Goal: Find specific page/section: Find specific page/section

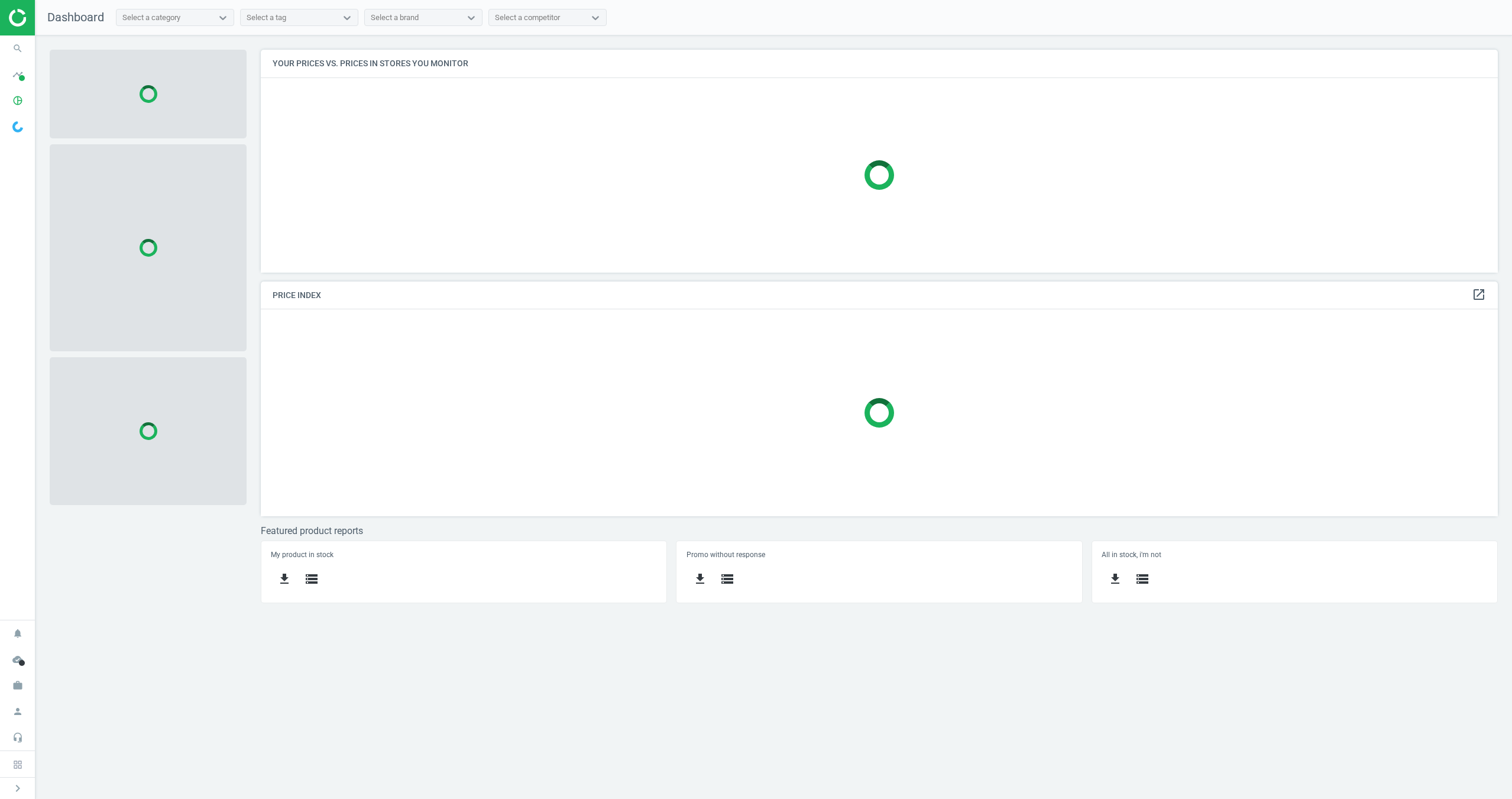
scroll to position [224, 1238]
click at [16, 77] on icon "timeline" at bounding box center [17, 75] width 22 height 22
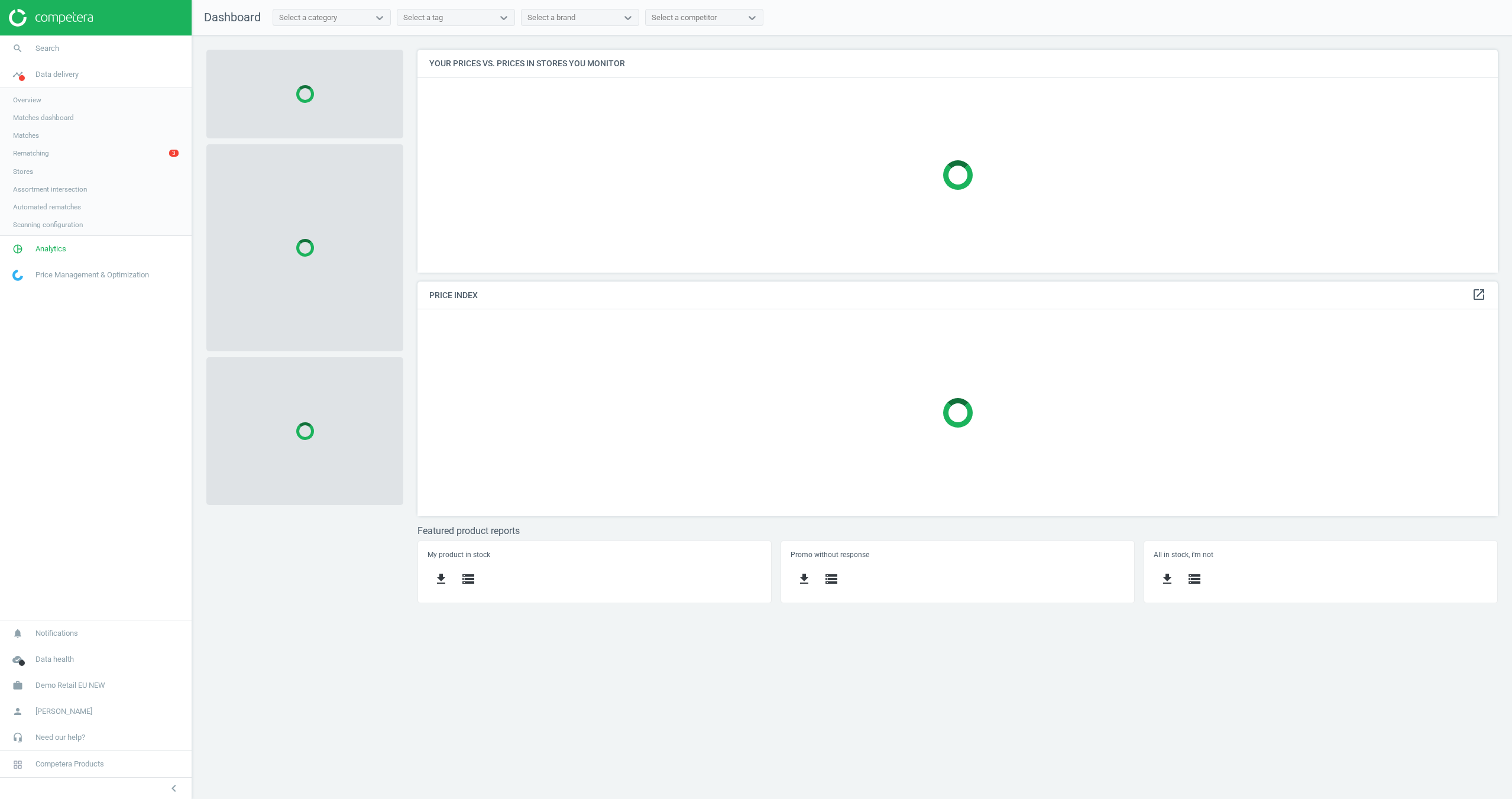
scroll to position [6, 6]
click at [57, 99] on link "Overview" at bounding box center [96, 100] width 191 height 18
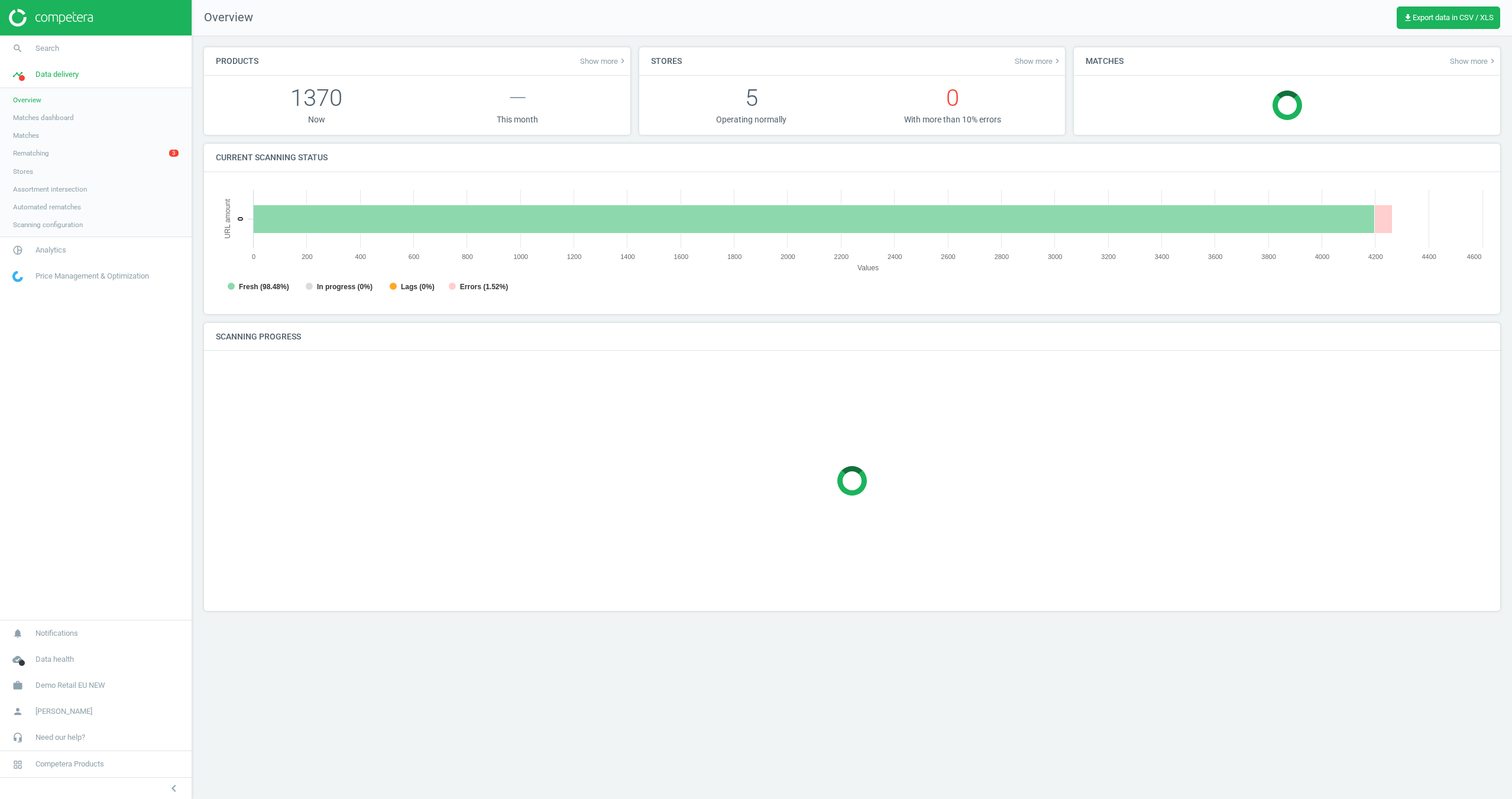
scroll to position [237, 1273]
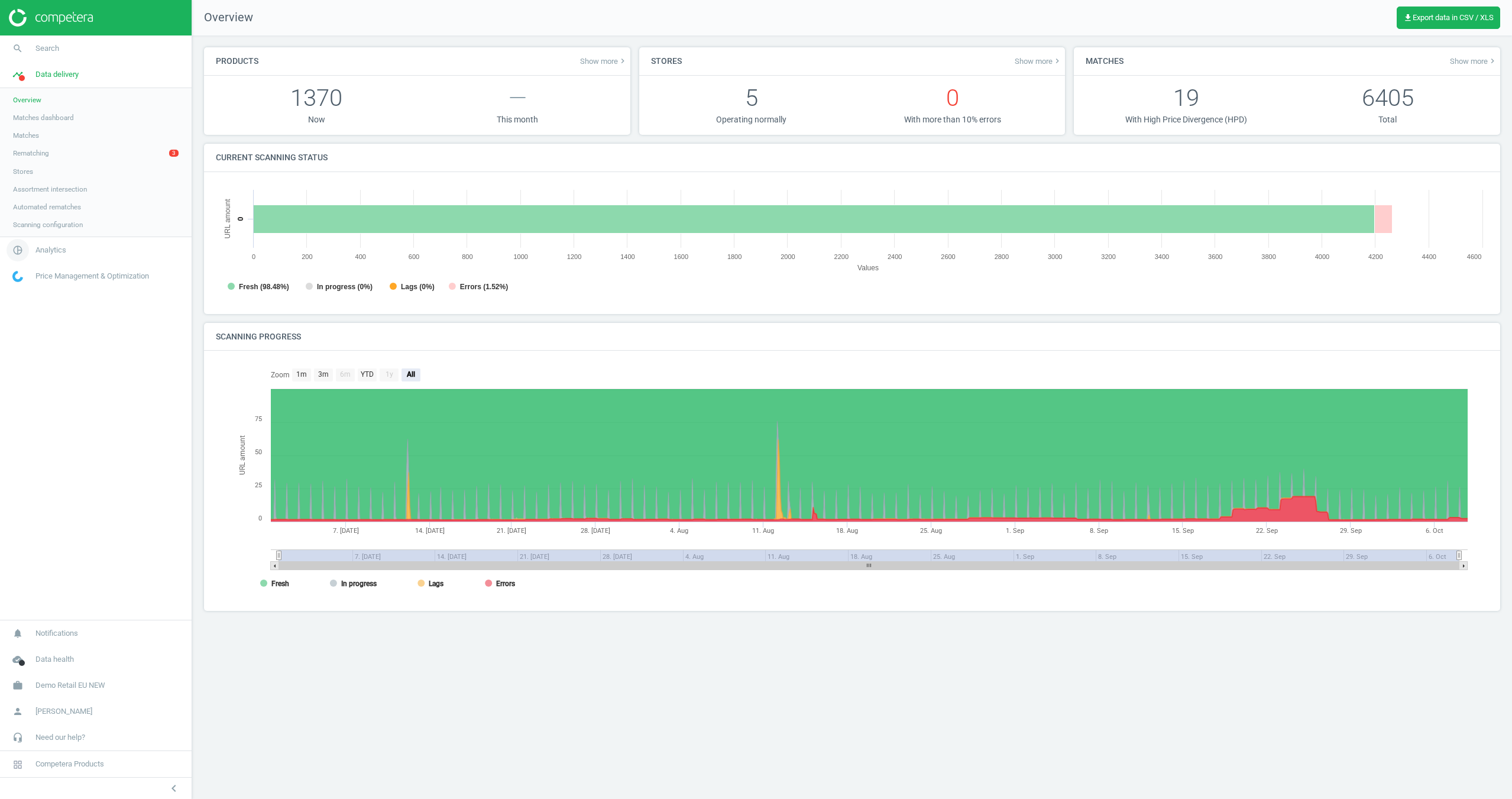
click at [44, 252] on span "Analytics" at bounding box center [50, 250] width 30 height 11
click at [67, 128] on link "Overview" at bounding box center [96, 126] width 191 height 18
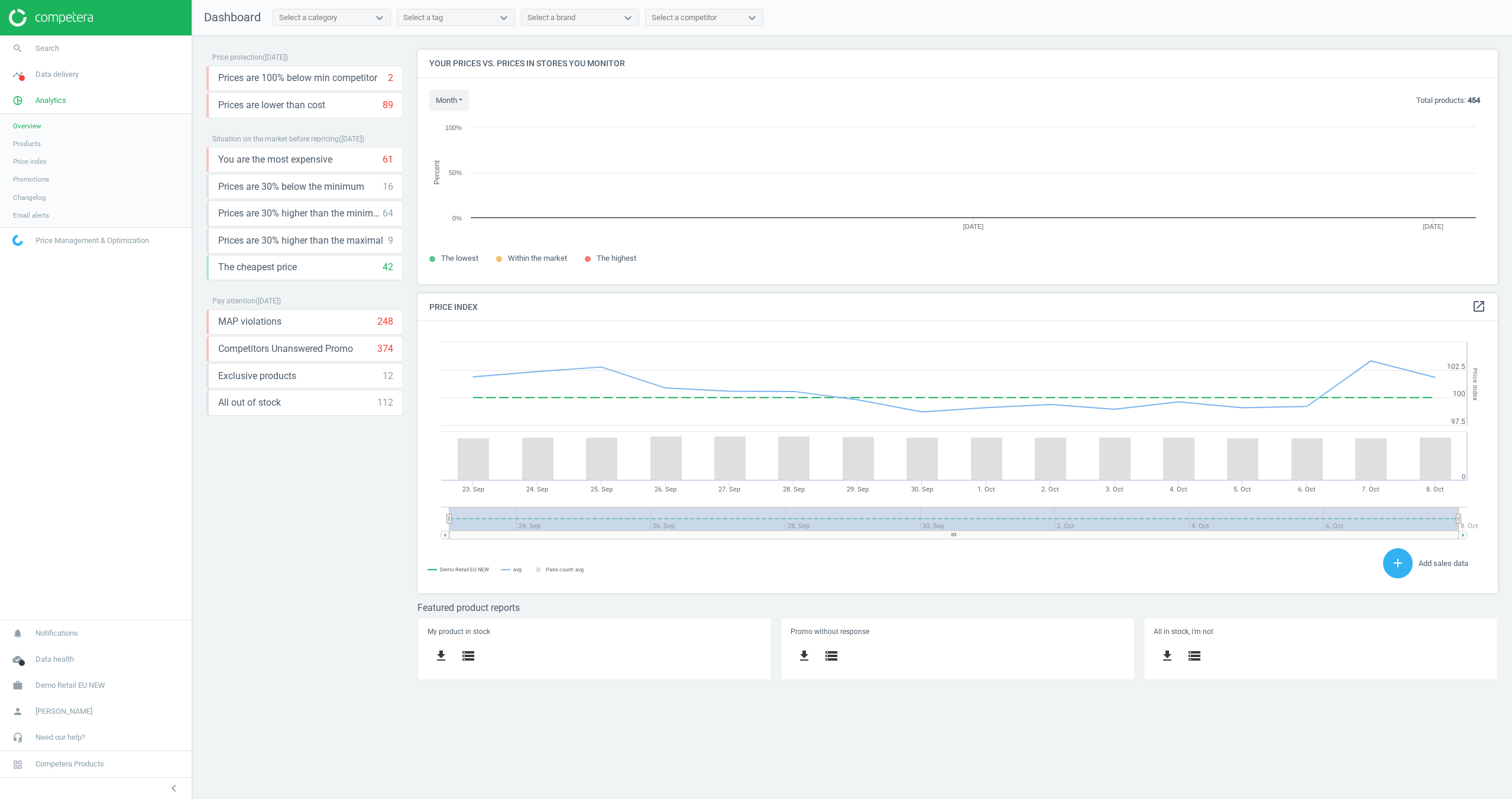
scroll to position [273, 1081]
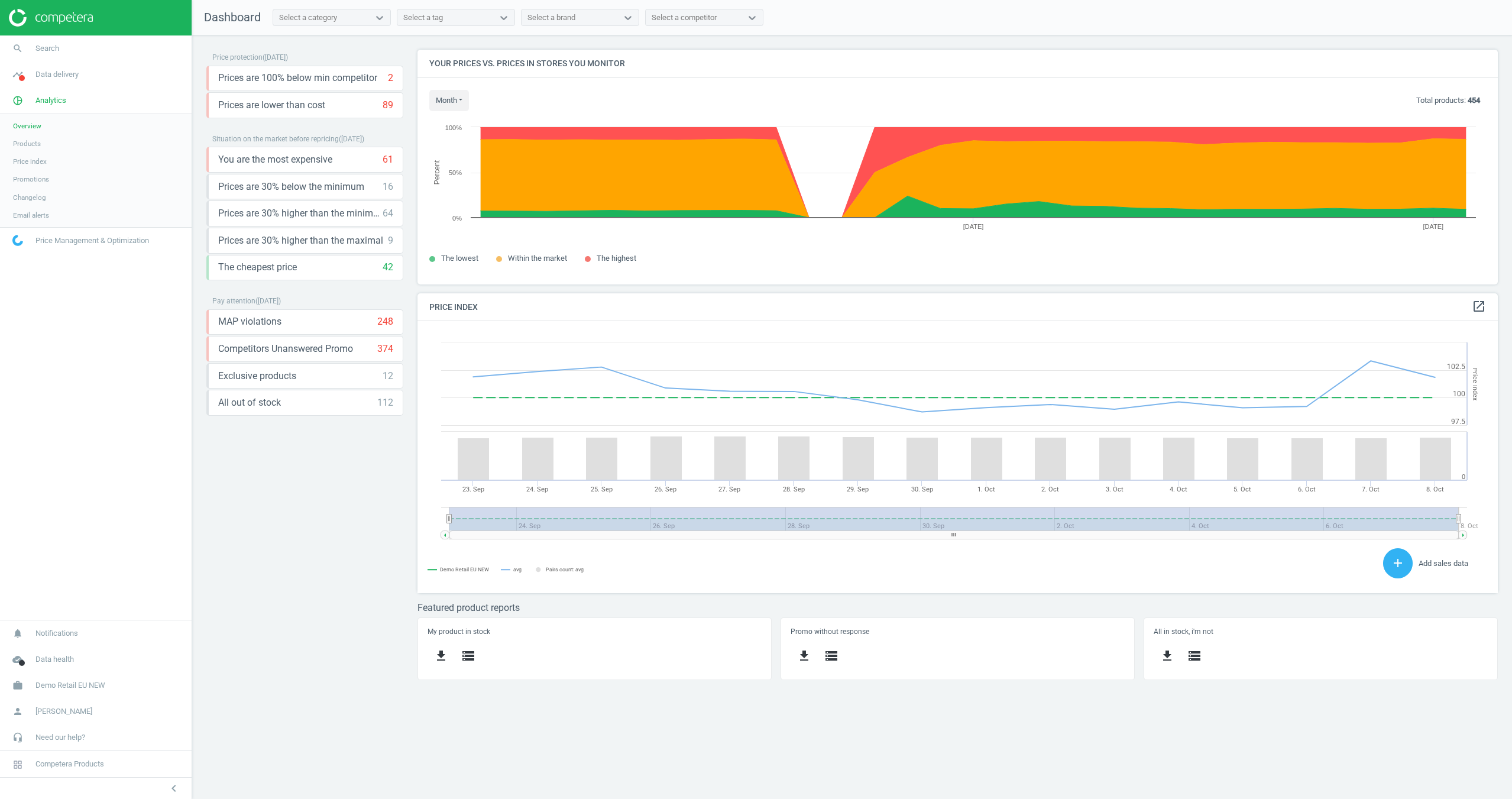
click at [31, 145] on span "Products" at bounding box center [27, 144] width 28 height 9
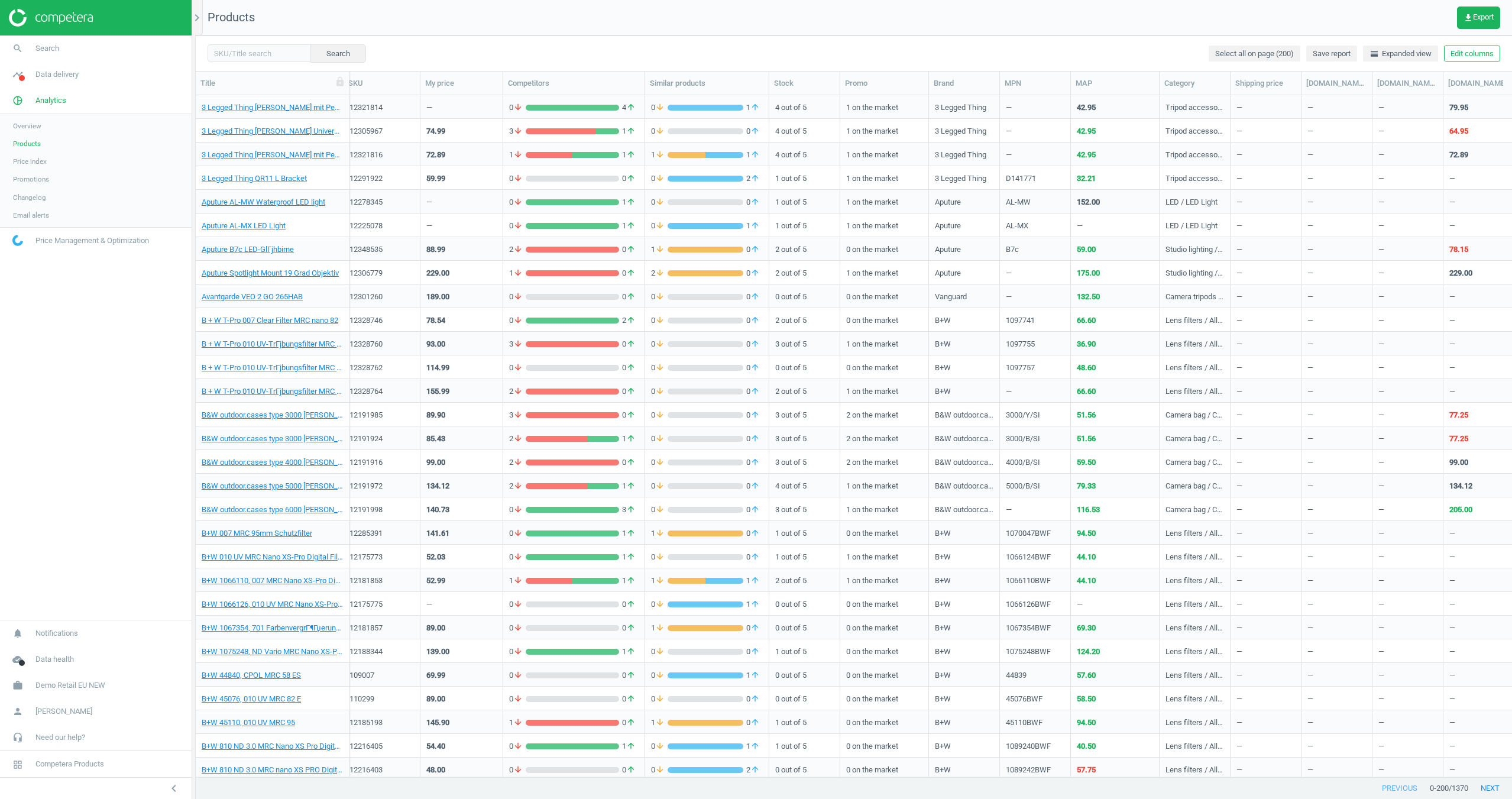
scroll to position [0, 462]
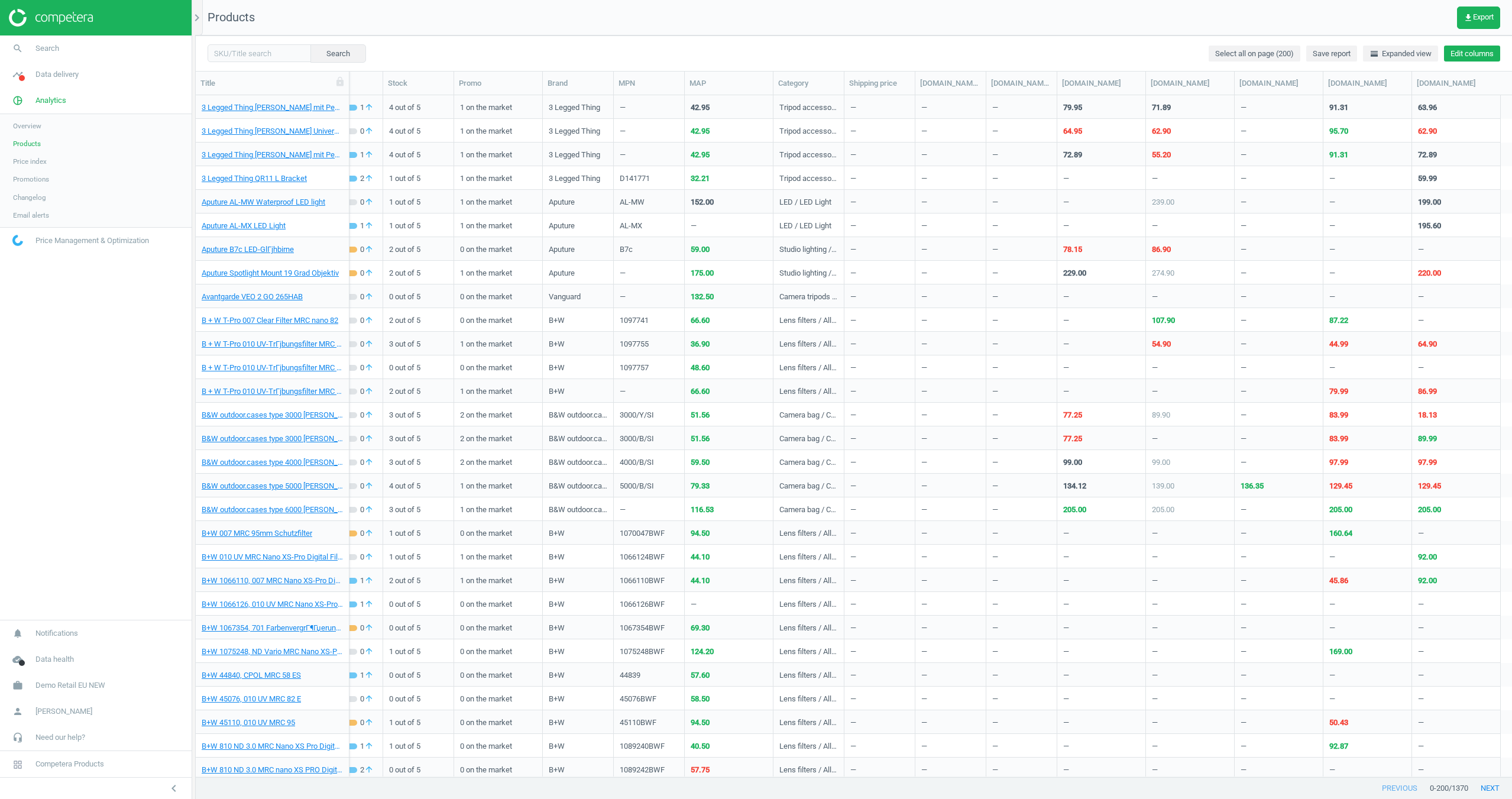
click at [1478, 54] on button "Edit columns" at bounding box center [1472, 53] width 56 height 17
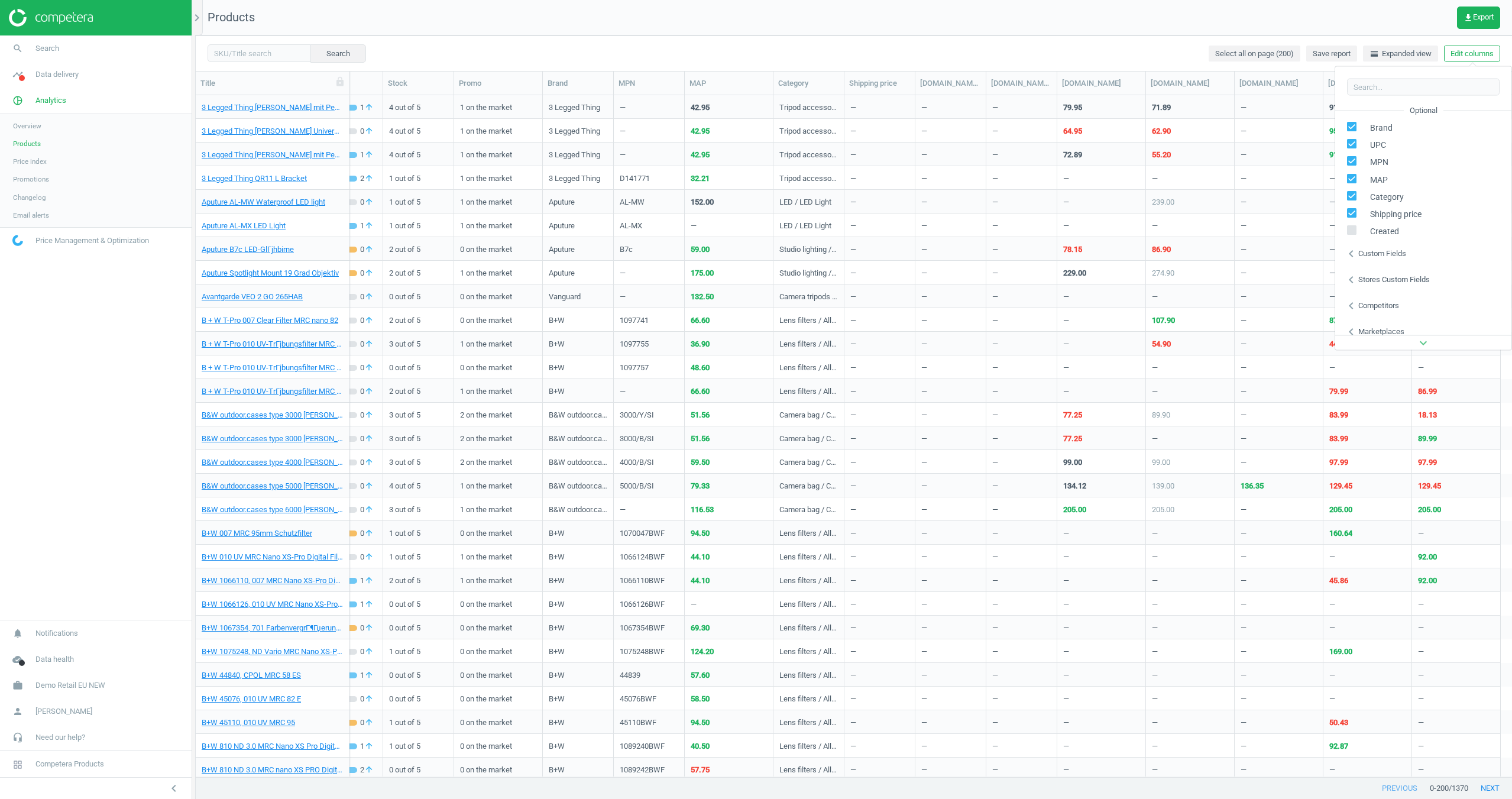
scroll to position [153, 0]
click at [1352, 234] on span at bounding box center [1352, 231] width 9 height 9
click at [1352, 232] on input "checkbox" at bounding box center [1352, 229] width 7 height 7
checkbox input "true"
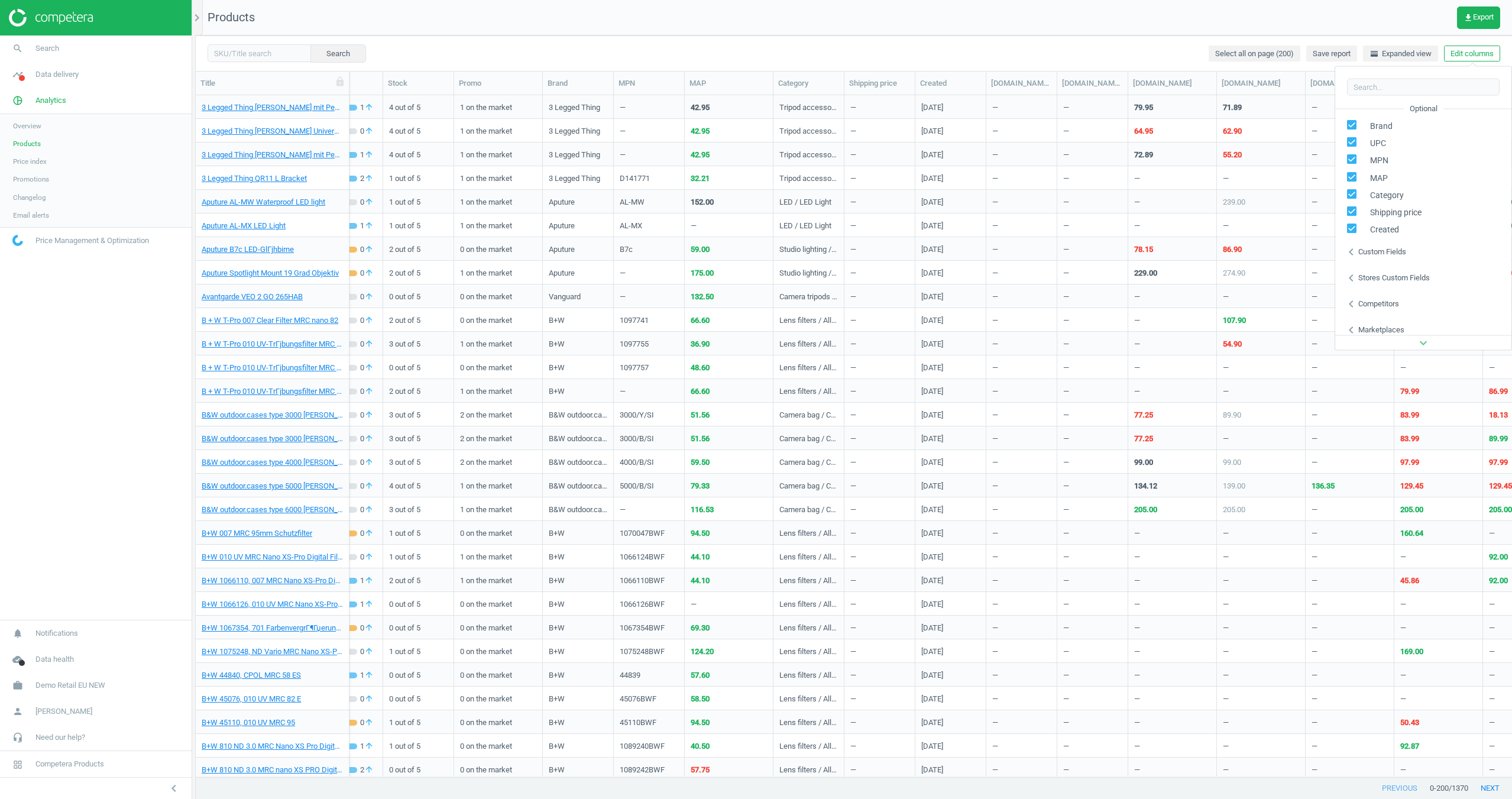
click at [1350, 249] on icon "chevron_left" at bounding box center [1351, 251] width 14 height 14
click at [1385, 242] on div "Stores custom fields" at bounding box center [1394, 244] width 71 height 11
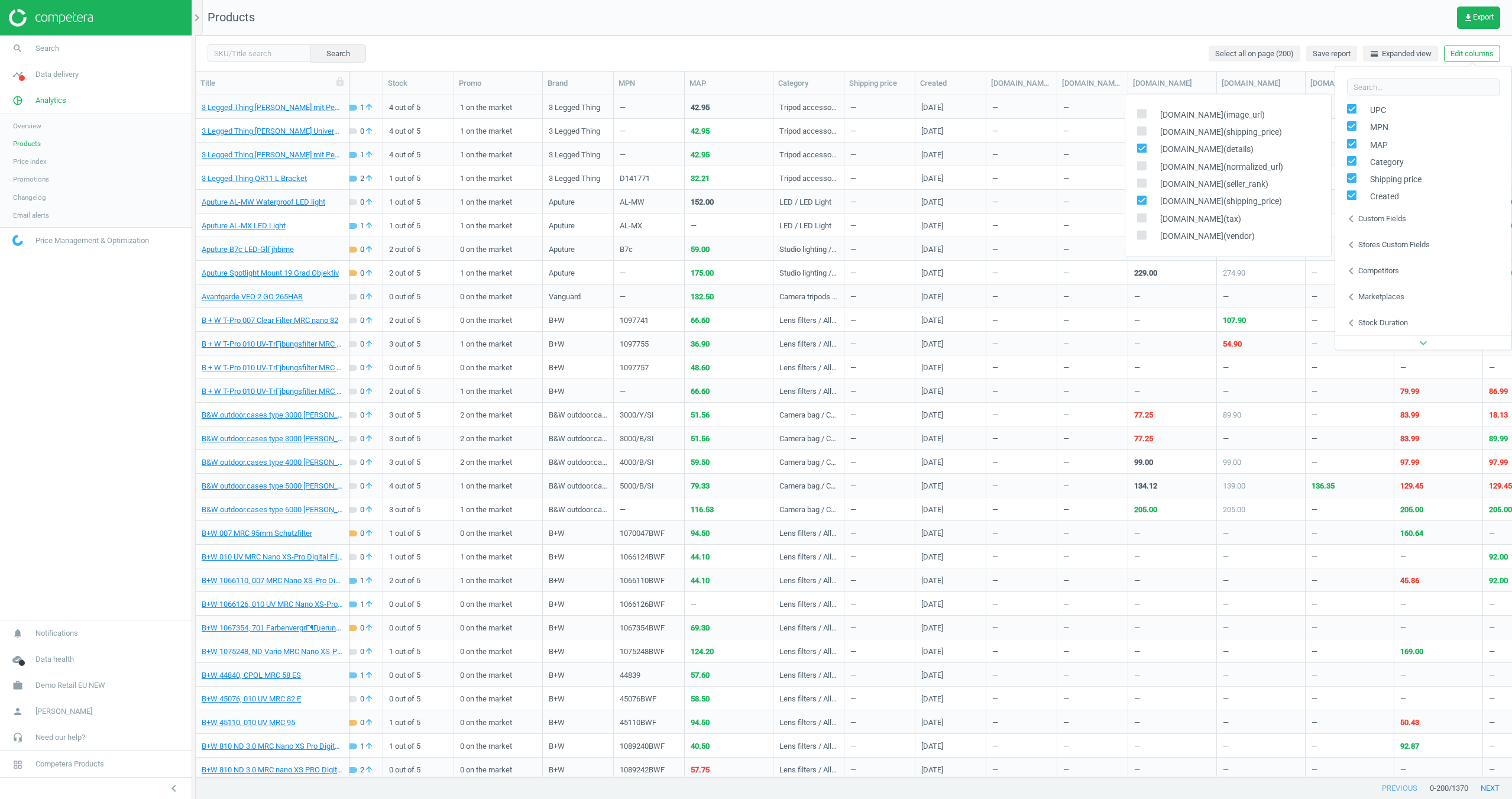
click at [1385, 242] on div "Stores custom fields" at bounding box center [1394, 244] width 71 height 11
click at [1385, 240] on div "Stores custom fields" at bounding box center [1394, 244] width 71 height 11
click at [1271, 290] on div "—" at bounding box center [1261, 296] width 76 height 21
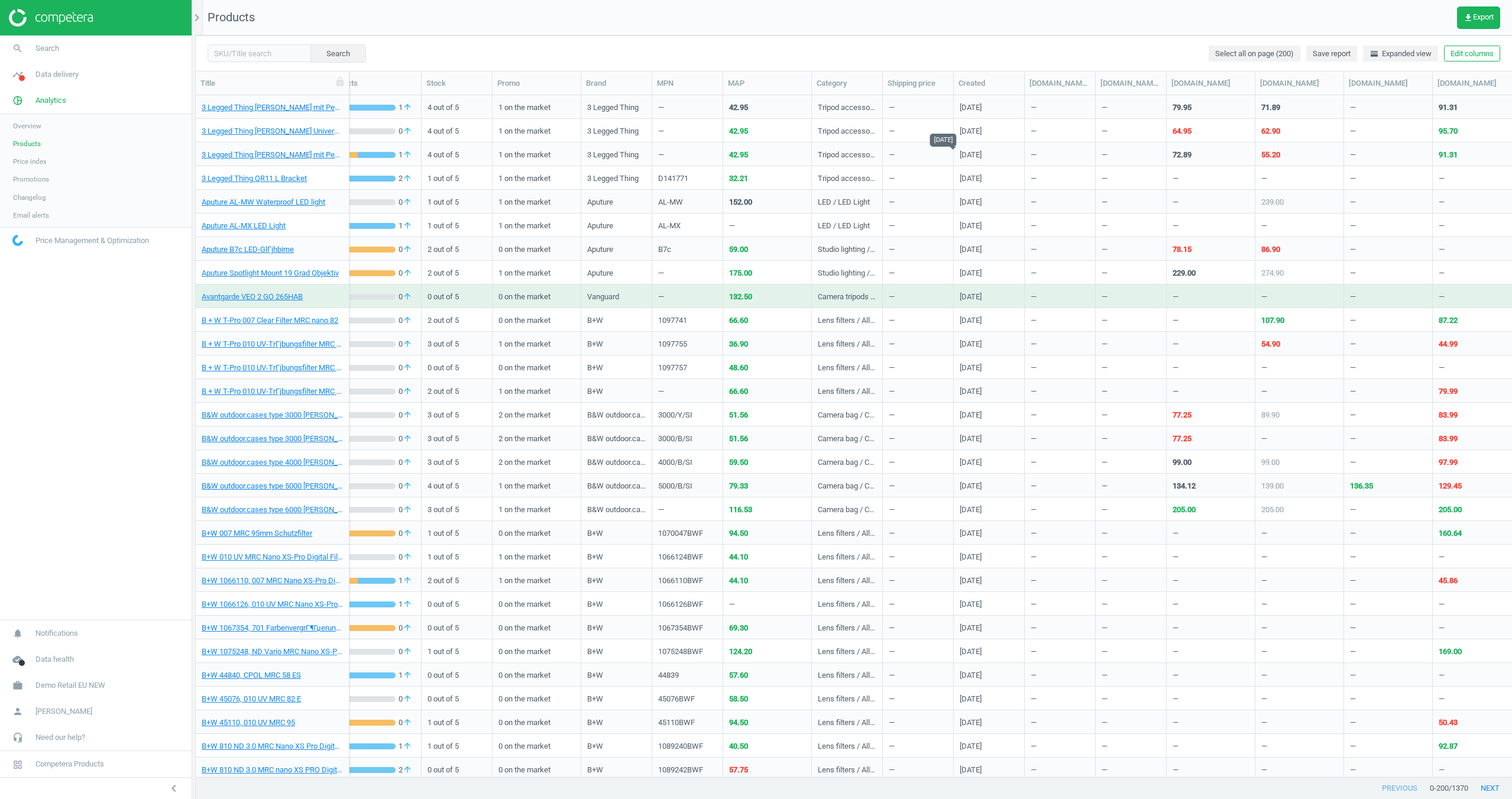
scroll to position [0, 0]
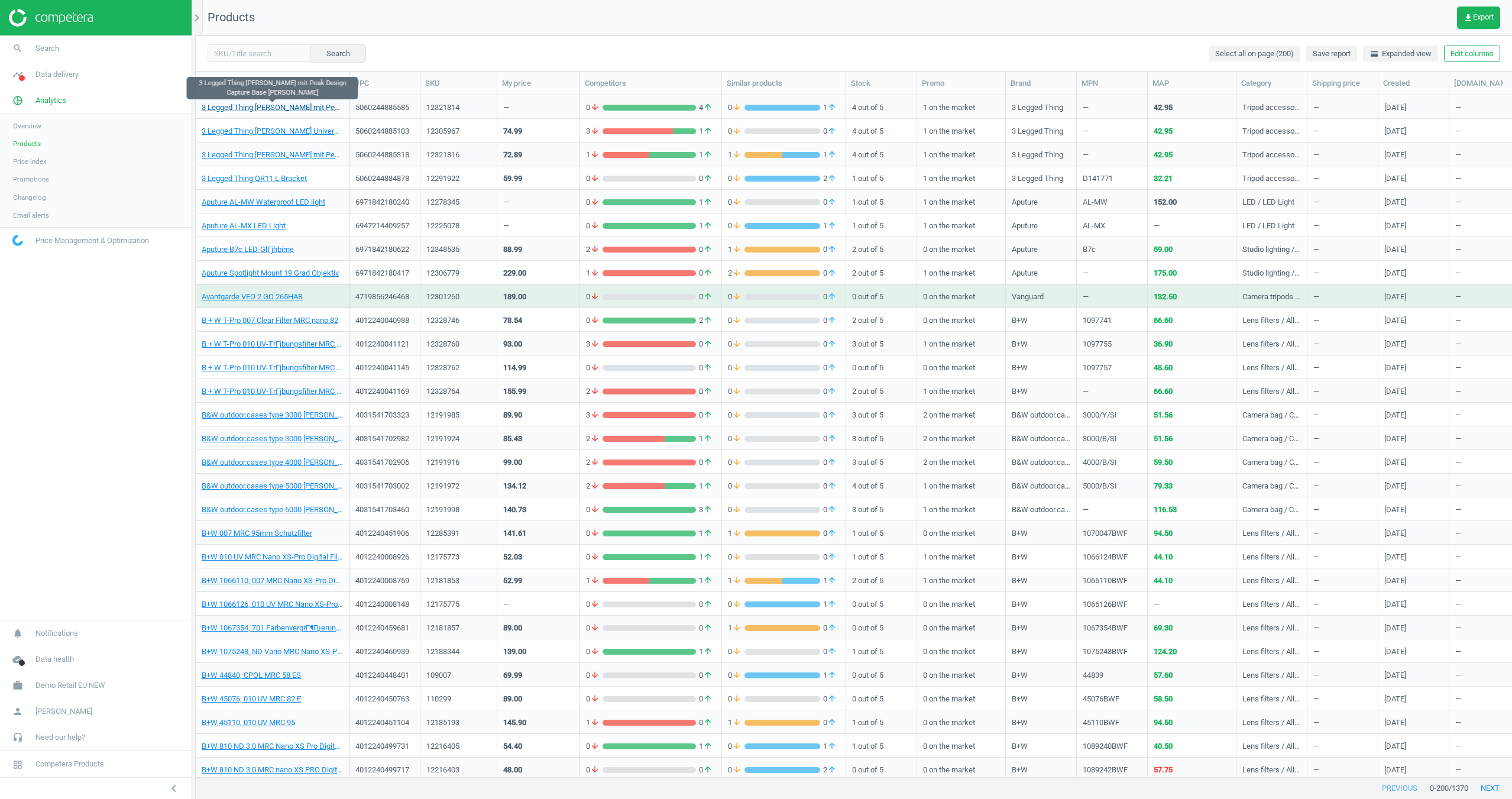
click at [316, 106] on link "3 Legged Thing [PERSON_NAME] mit Peak Design Capture Base [PERSON_NAME]" at bounding box center [272, 107] width 141 height 11
